Goal: Use online tool/utility: Utilize a website feature to perform a specific function

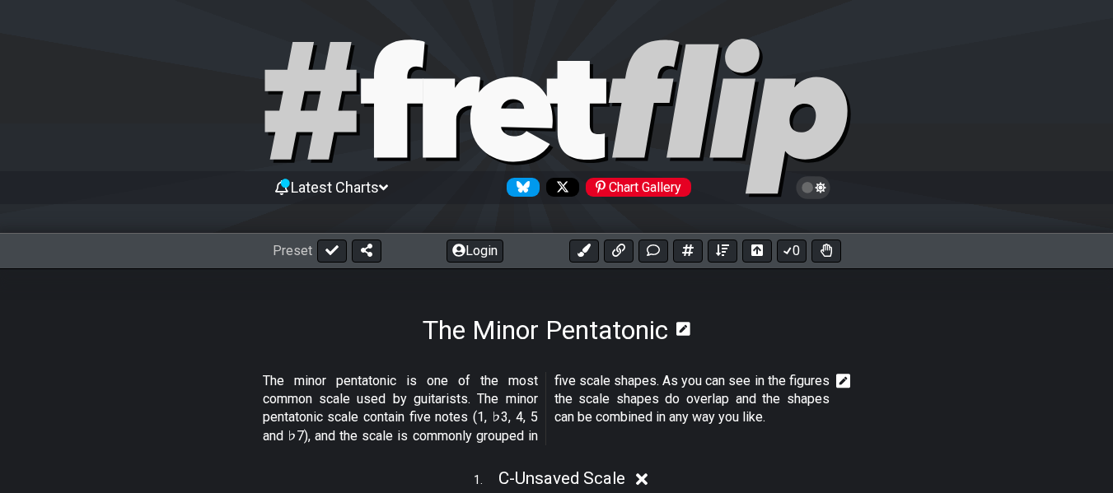
select select "Major Pentatonic"
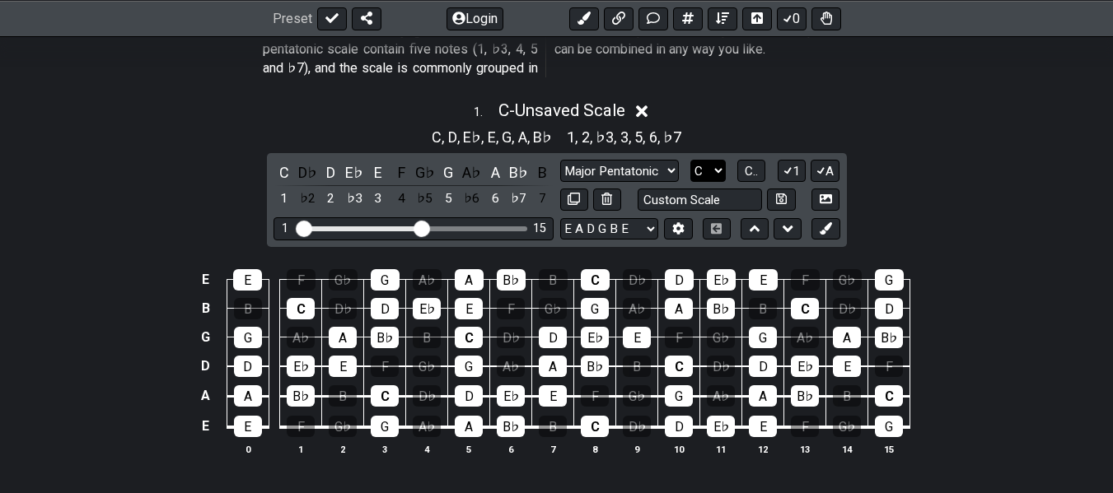
click at [717, 167] on select "A♭ A A♯ B♭ B C C♯ D♭ D D♯ E♭ E F F♯ G♭ G G♯" at bounding box center [707, 171] width 35 height 22
select select "G"
click at [690, 160] on select "A♭ A A♯ B♭ B C C♯ D♭ D D♯ E♭ E F F♯ G♭ G G♯" at bounding box center [707, 171] width 35 height 22
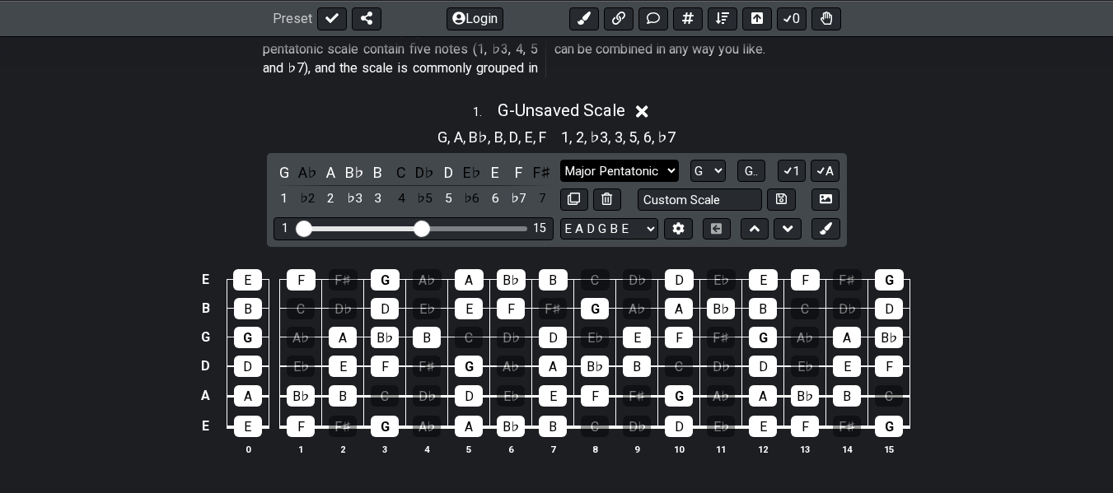
click at [664, 178] on select "Minor Pentatonic Notes Minor Pentatonic Major Pentatonic Minor Blues Major Blue…" at bounding box center [619, 171] width 119 height 22
click at [352, 170] on div "B♭" at bounding box center [353, 172] width 21 height 22
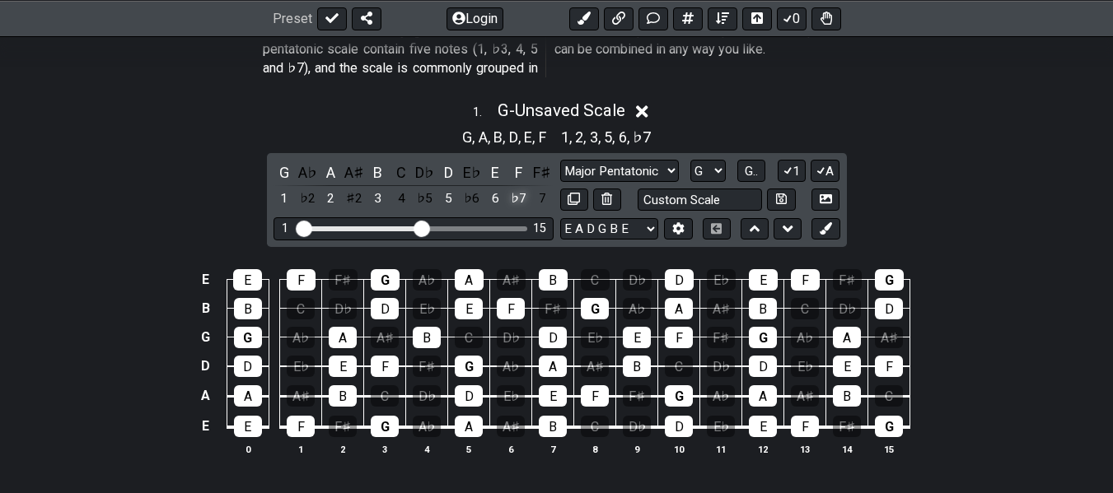
click at [518, 201] on div "♭7" at bounding box center [518, 199] width 21 height 22
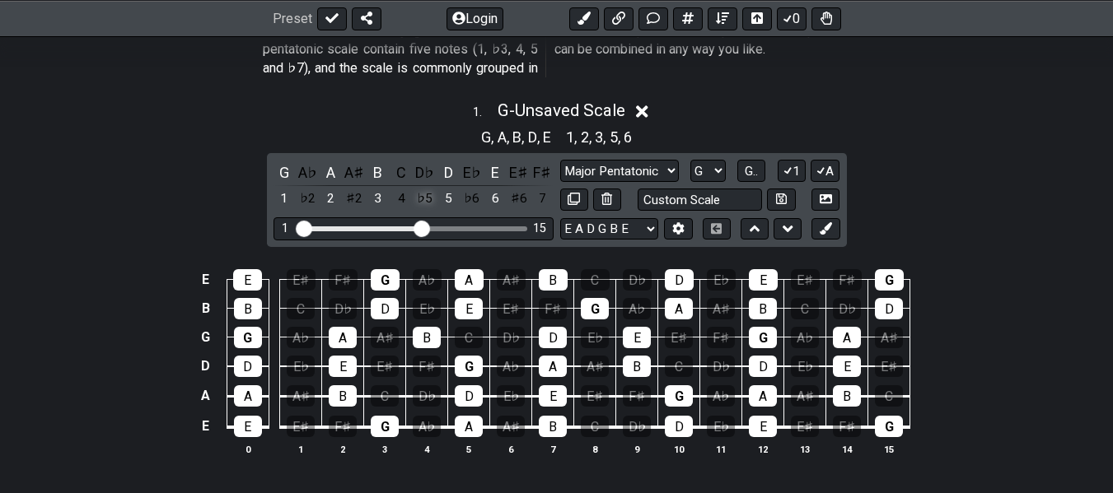
click at [421, 199] on div "♭5" at bounding box center [424, 199] width 21 height 22
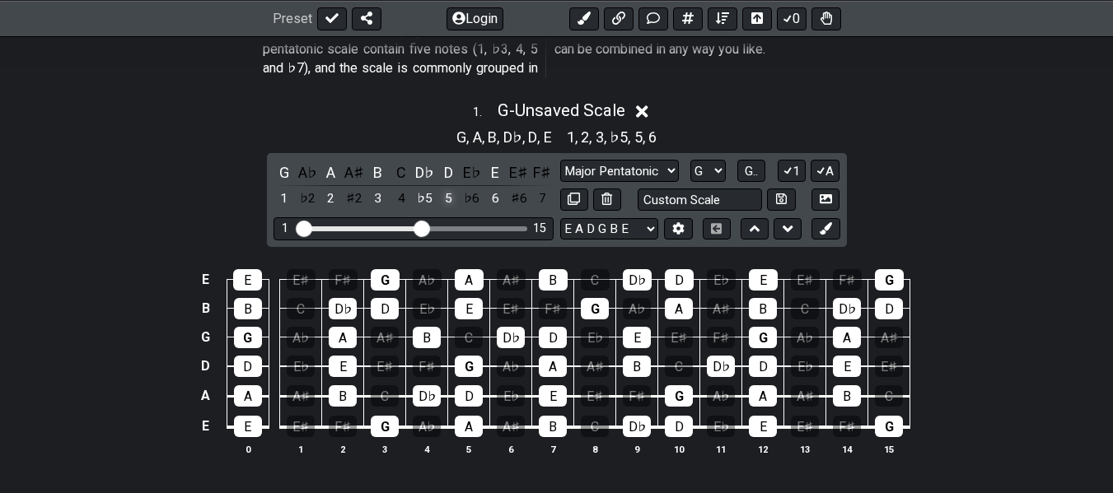
drag, startPoint x: 0, startPoint y: 318, endPoint x: 454, endPoint y: 205, distance: 467.6
click at [454, 205] on div "1 . G - Unsaved Scale G , A , B , D♭ , D , E 1 , 2 , 3 , ♭5 , 5 , 6 G A♭ A A♯ B…" at bounding box center [556, 285] width 1113 height 388
